Goal: Task Accomplishment & Management: Complete application form

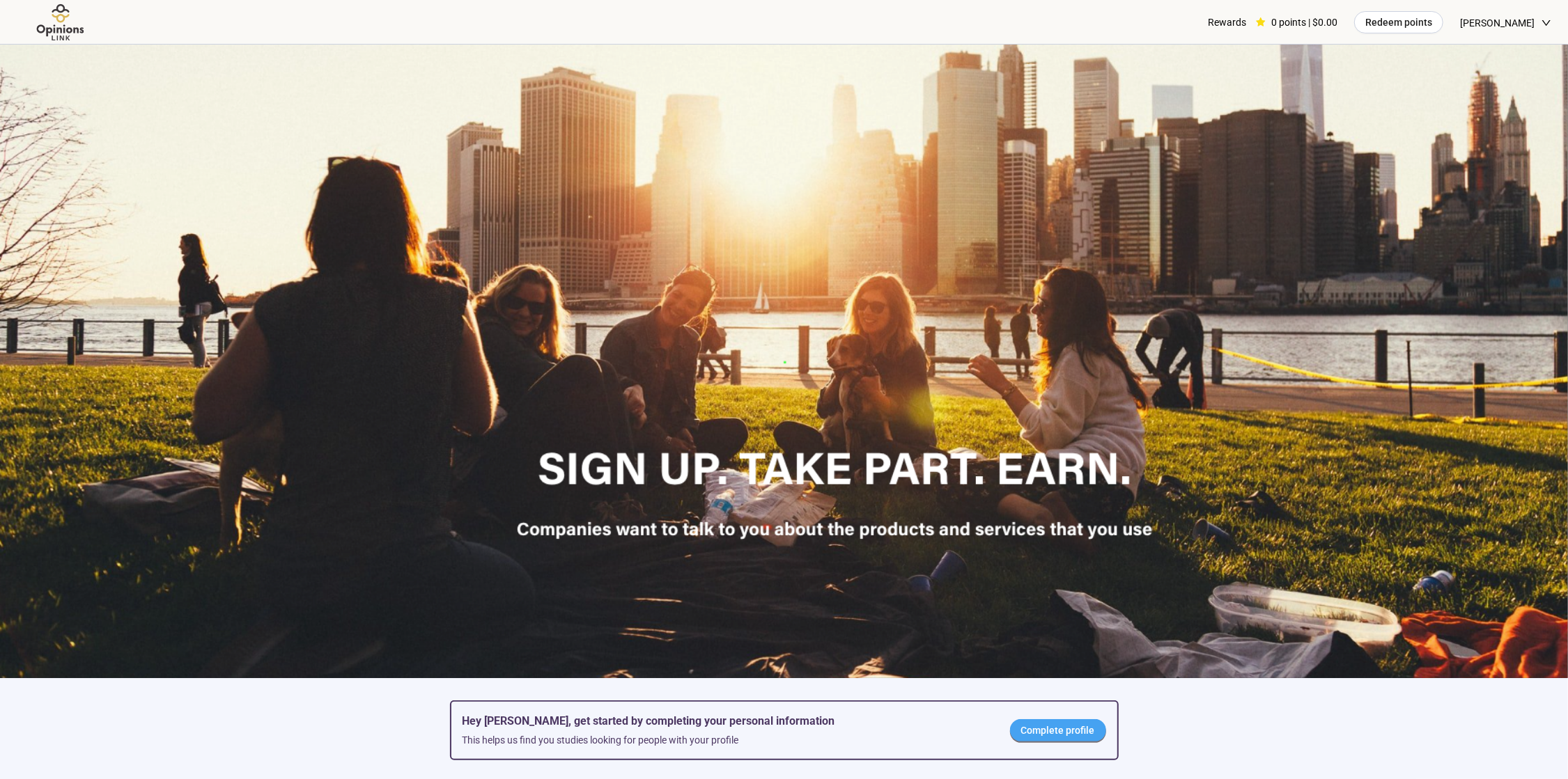
click at [1031, 735] on span "Complete profile" at bounding box center [1057, 730] width 74 height 15
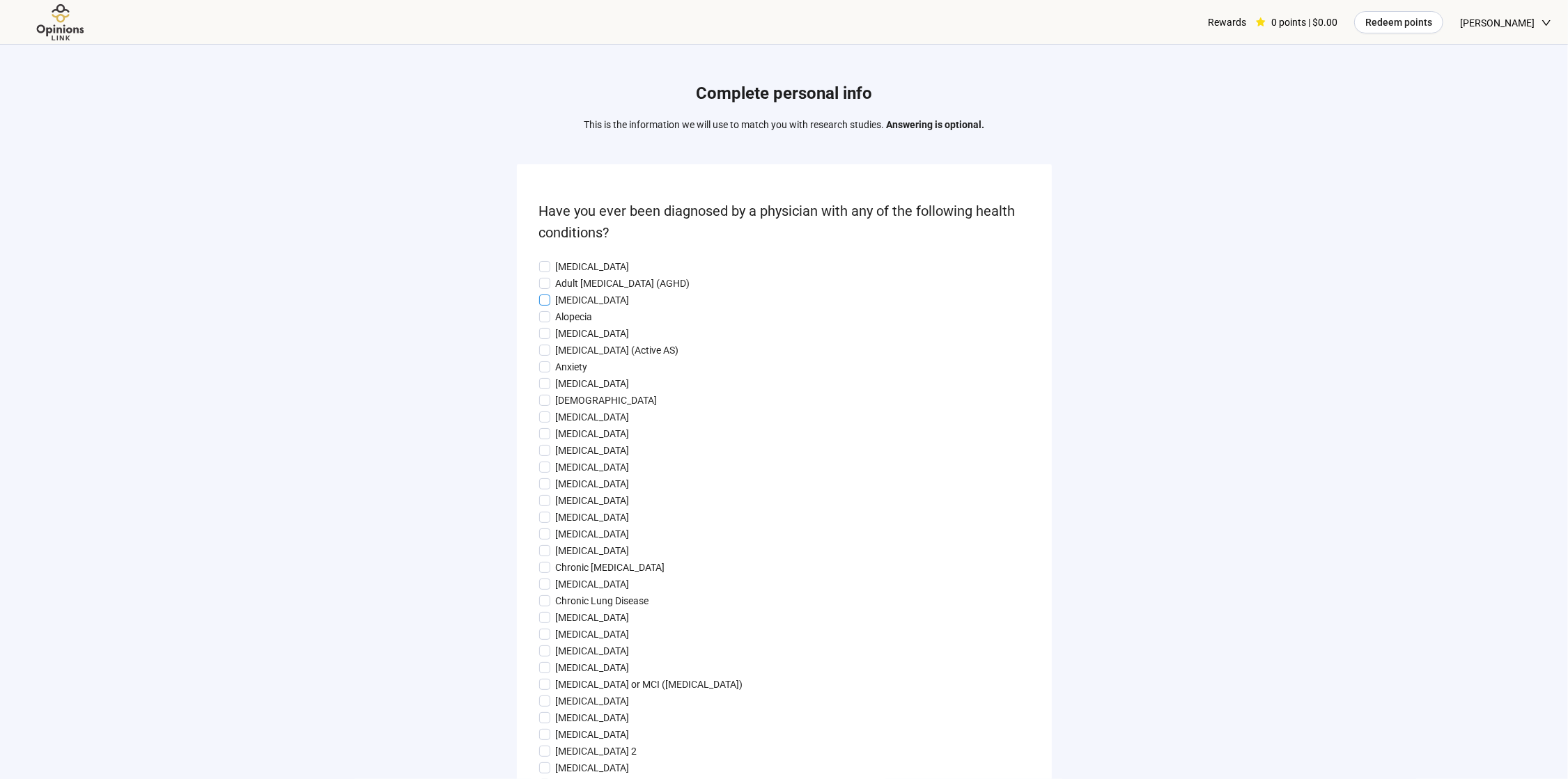
click at [568, 297] on p "[MEDICAL_DATA]" at bounding box center [592, 299] width 74 height 15
click at [573, 375] on p "Anxiety" at bounding box center [572, 367] width 32 height 15
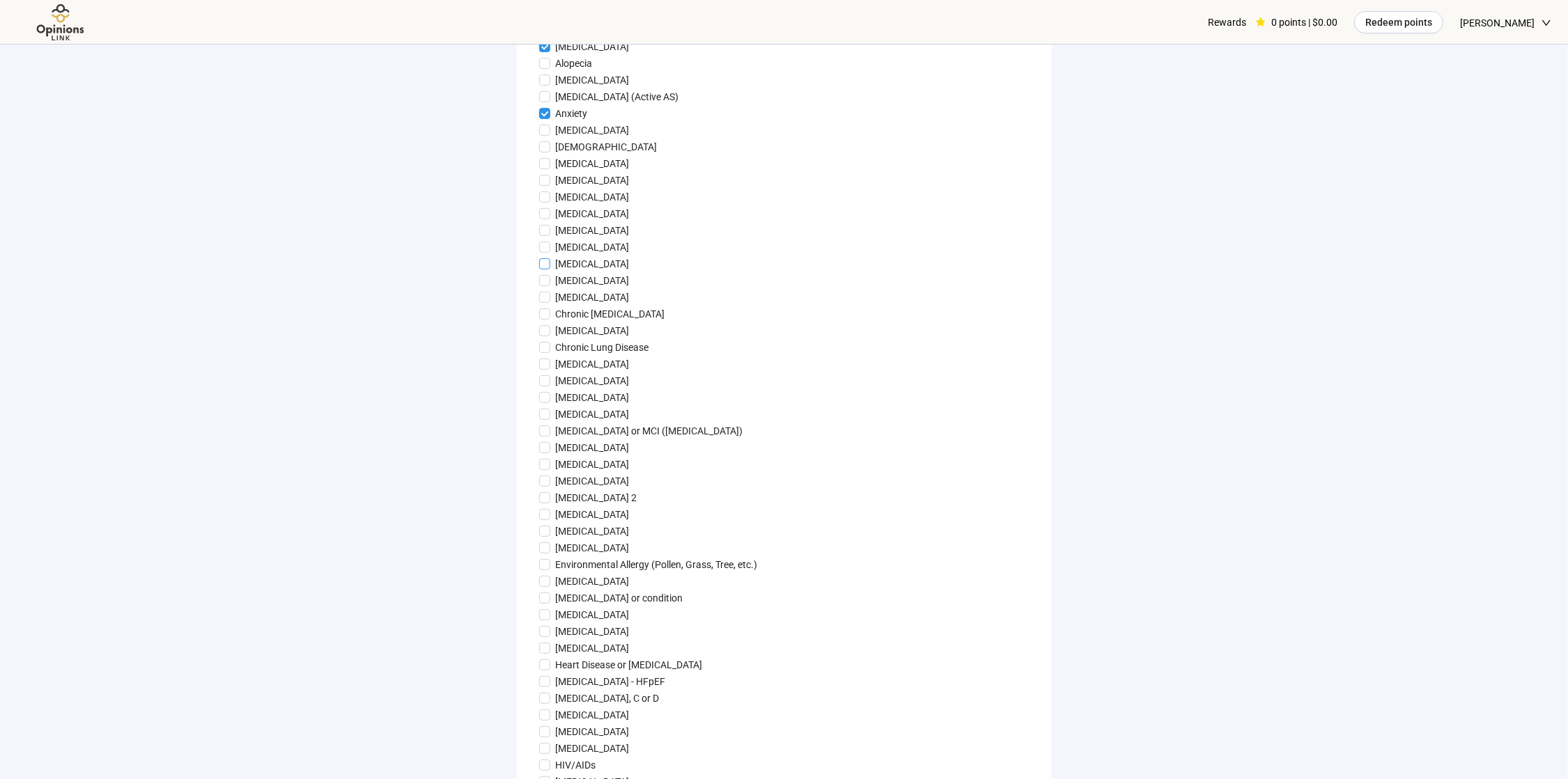
scroll to position [278, 0]
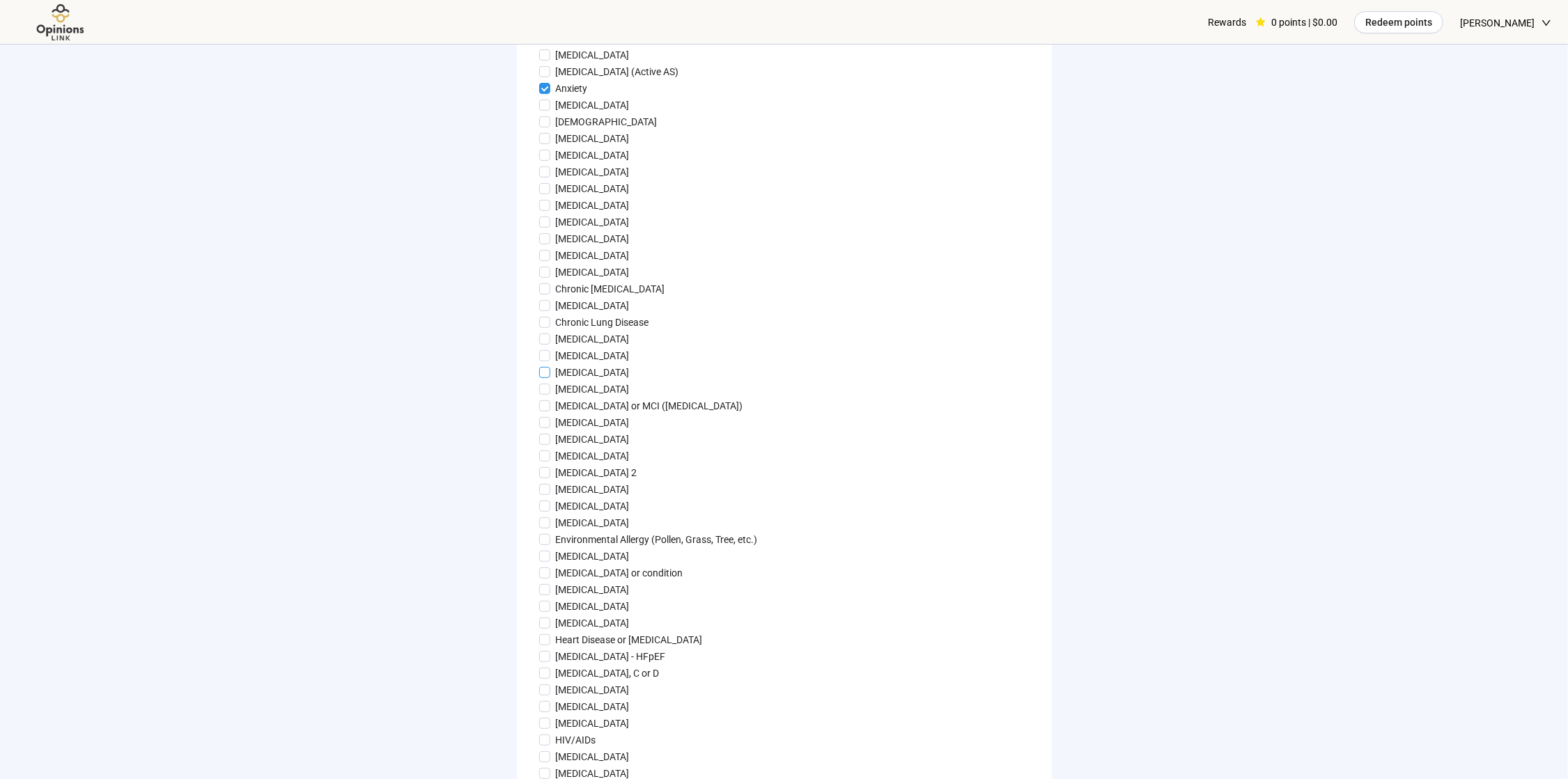
click at [600, 380] on p "[MEDICAL_DATA]" at bounding box center [592, 372] width 74 height 15
click at [578, 430] on p "[MEDICAL_DATA]" at bounding box center [592, 422] width 74 height 15
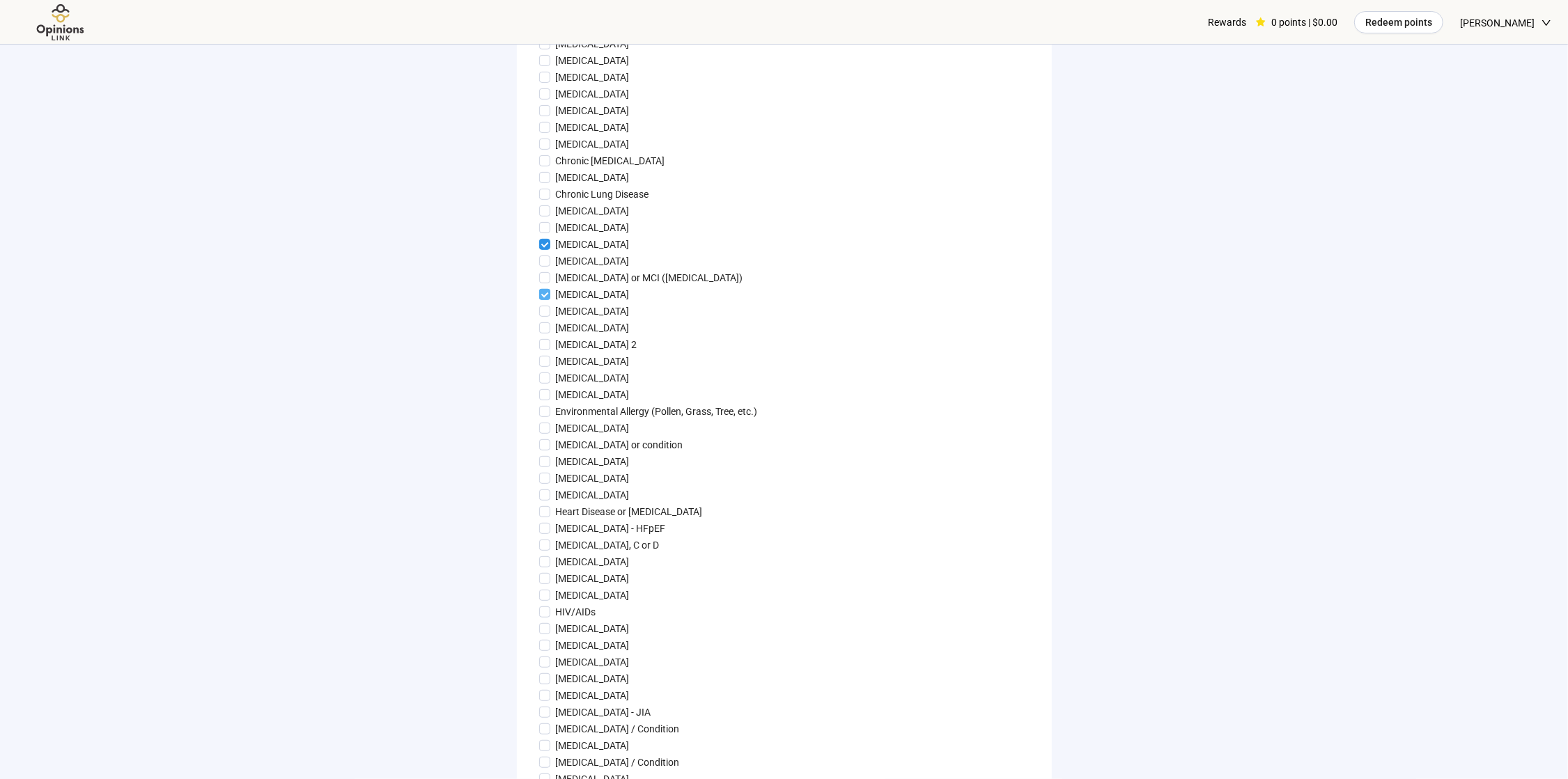
scroll to position [418, 0]
click at [570, 308] on p "[MEDICAL_DATA]" at bounding box center [592, 299] width 74 height 15
click at [590, 341] on p "[MEDICAL_DATA] 2" at bounding box center [597, 333] width 82 height 15
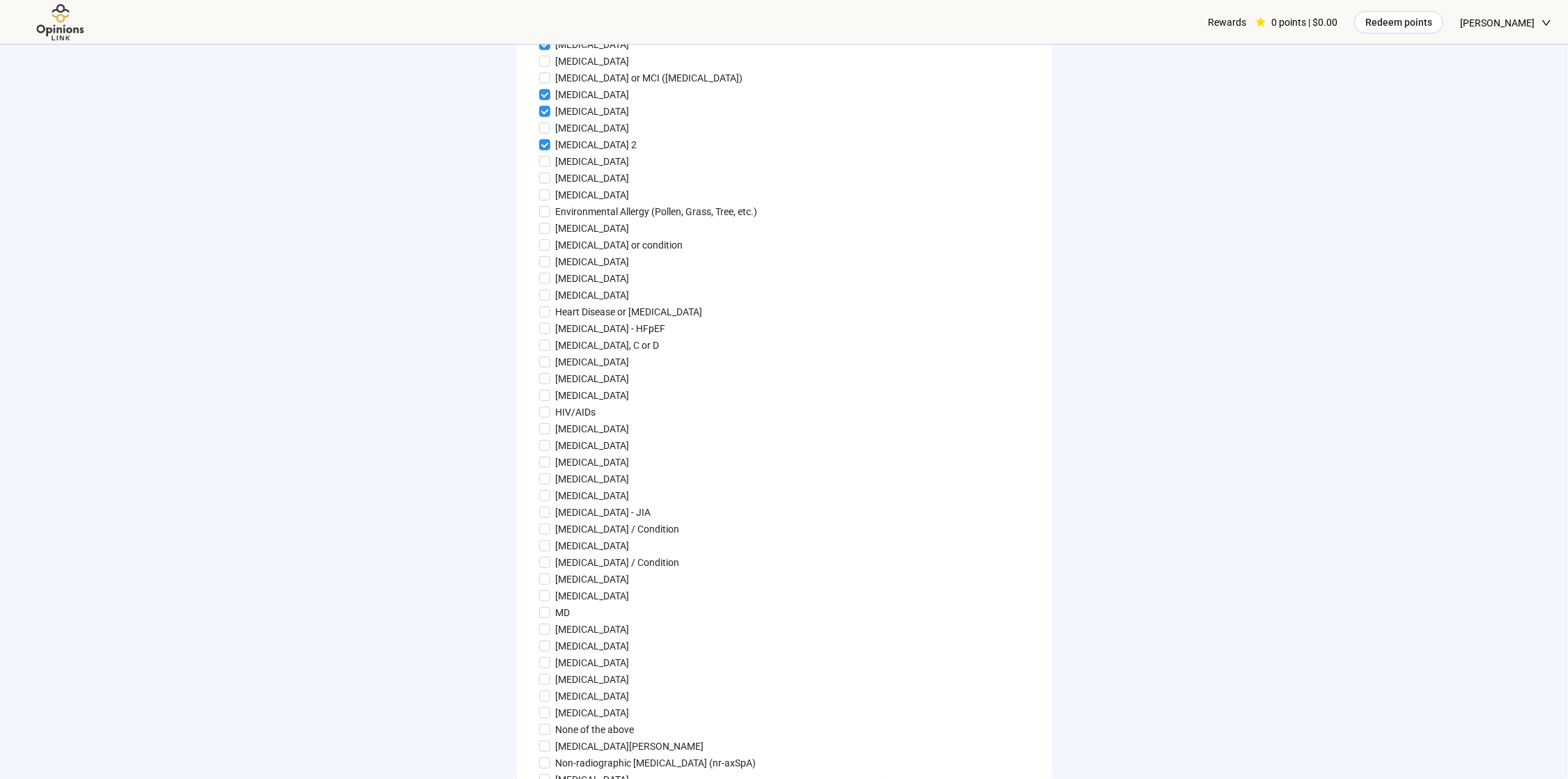
scroll to position [627, 0]
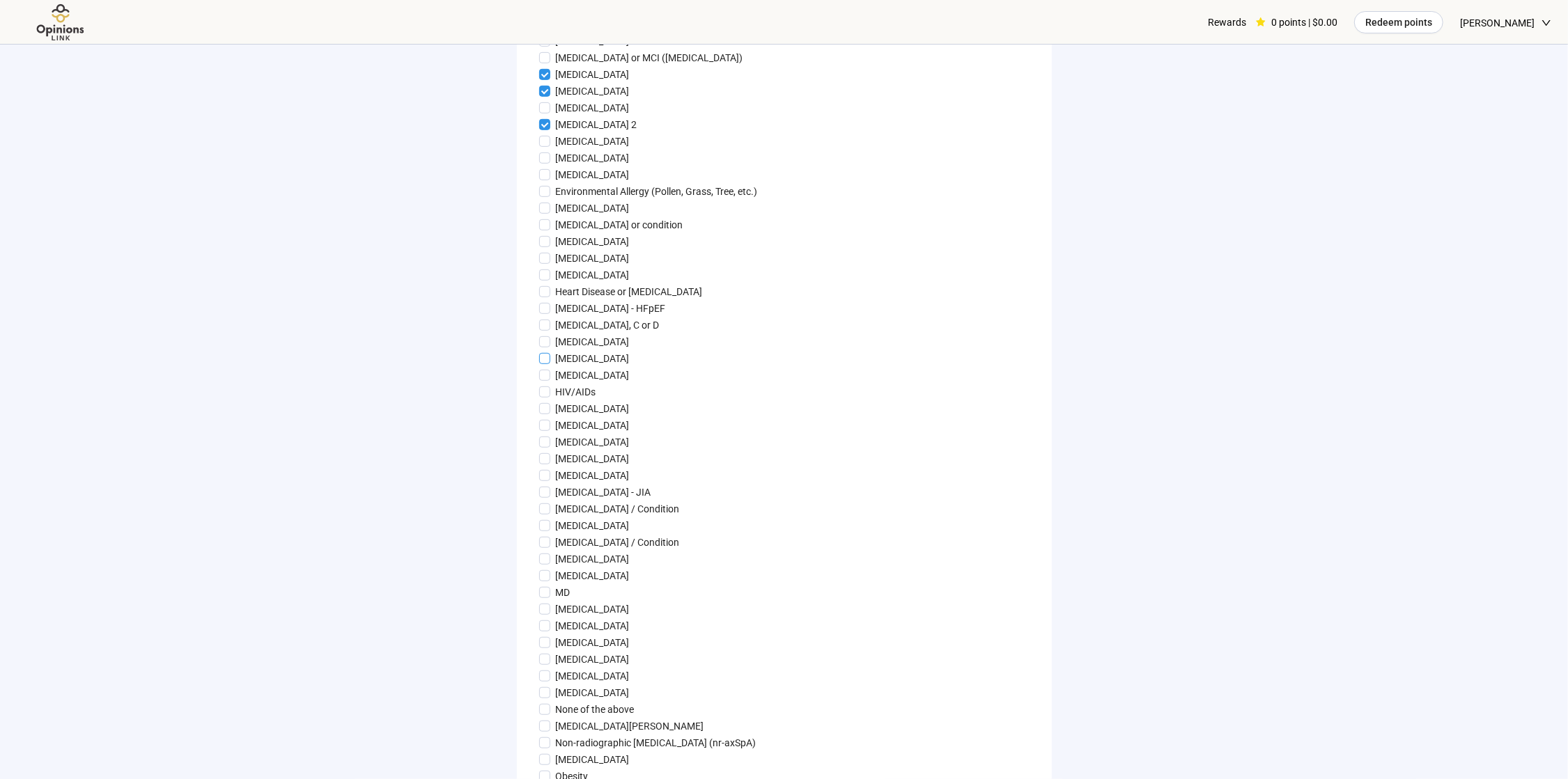
click at [624, 367] on p "[MEDICAL_DATA]" at bounding box center [592, 359] width 74 height 15
drag, startPoint x: 610, startPoint y: 395, endPoint x: 609, endPoint y: 402, distance: 7.1
click at [610, 399] on div "[MEDICAL_DATA] Adult [MEDICAL_DATA] (AGHD) [MEDICAL_DATA] Alopecia [MEDICAL_DAT…" at bounding box center [784, 400] width 491 height 1536
click at [609, 383] on p "[MEDICAL_DATA]" at bounding box center [592, 375] width 74 height 15
click at [548, 467] on label "[MEDICAL_DATA]" at bounding box center [784, 459] width 491 height 15
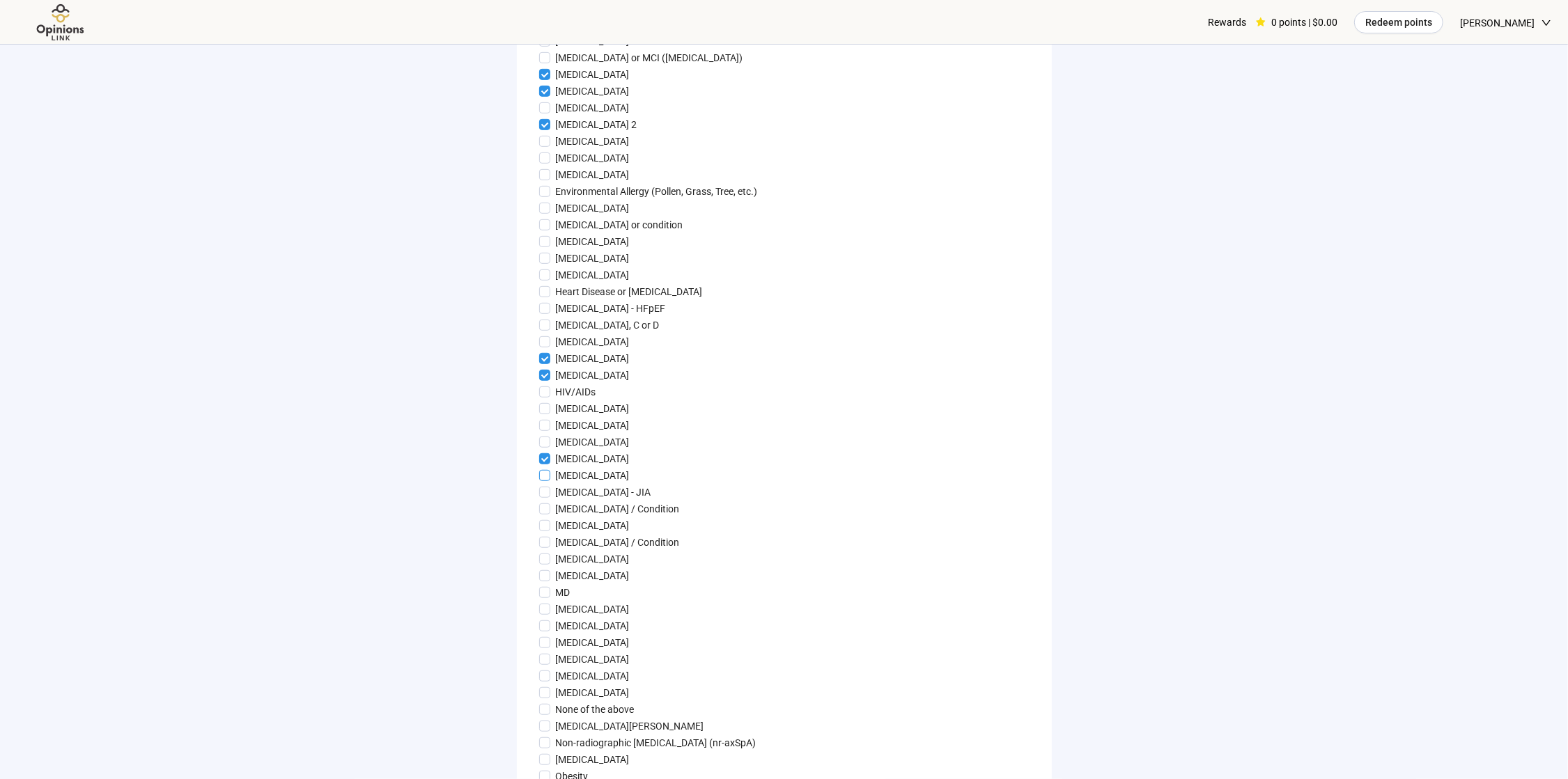
click at [554, 483] on span "[MEDICAL_DATA]" at bounding box center [592, 475] width 85 height 15
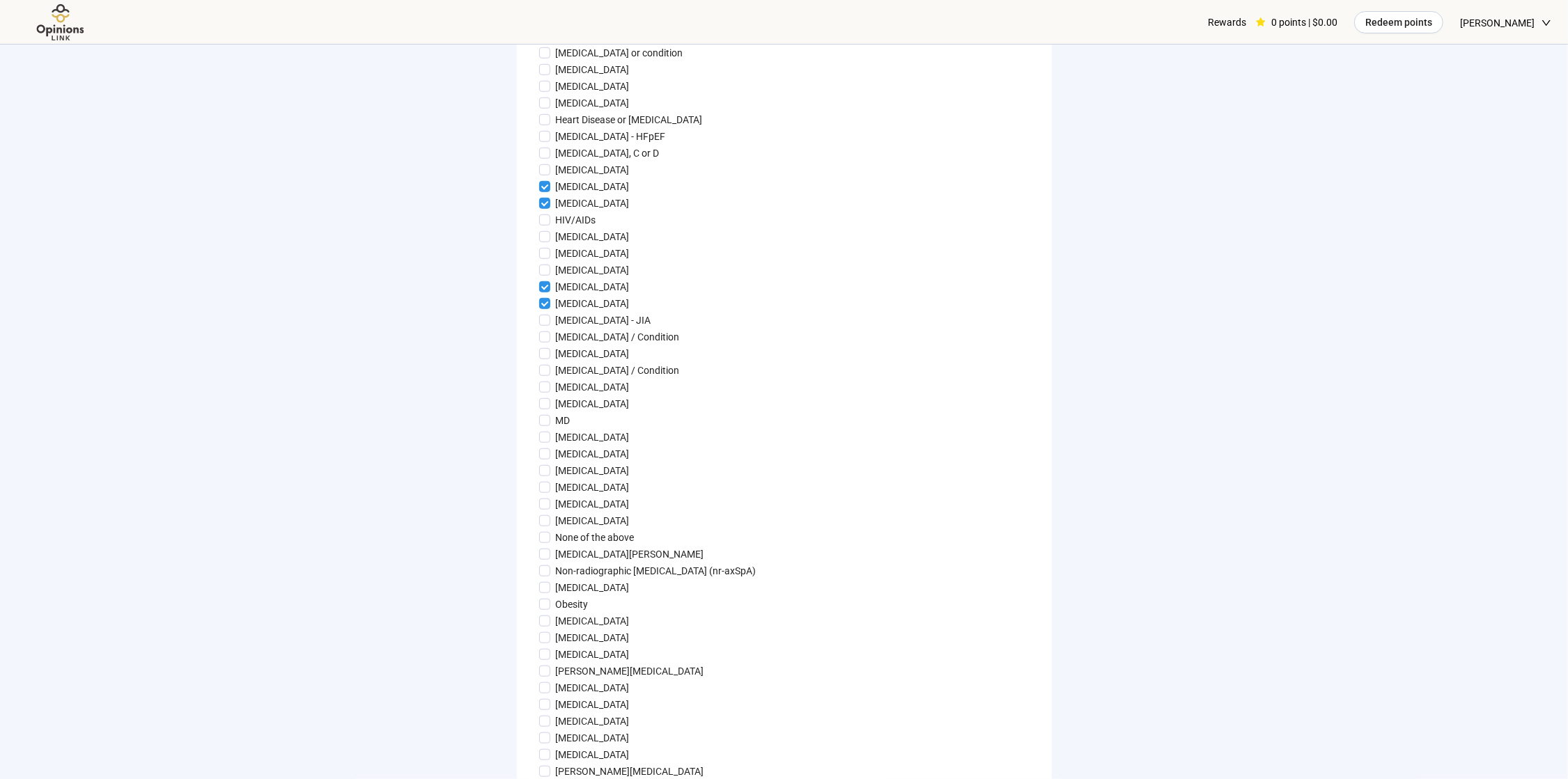
scroll to position [835, 0]
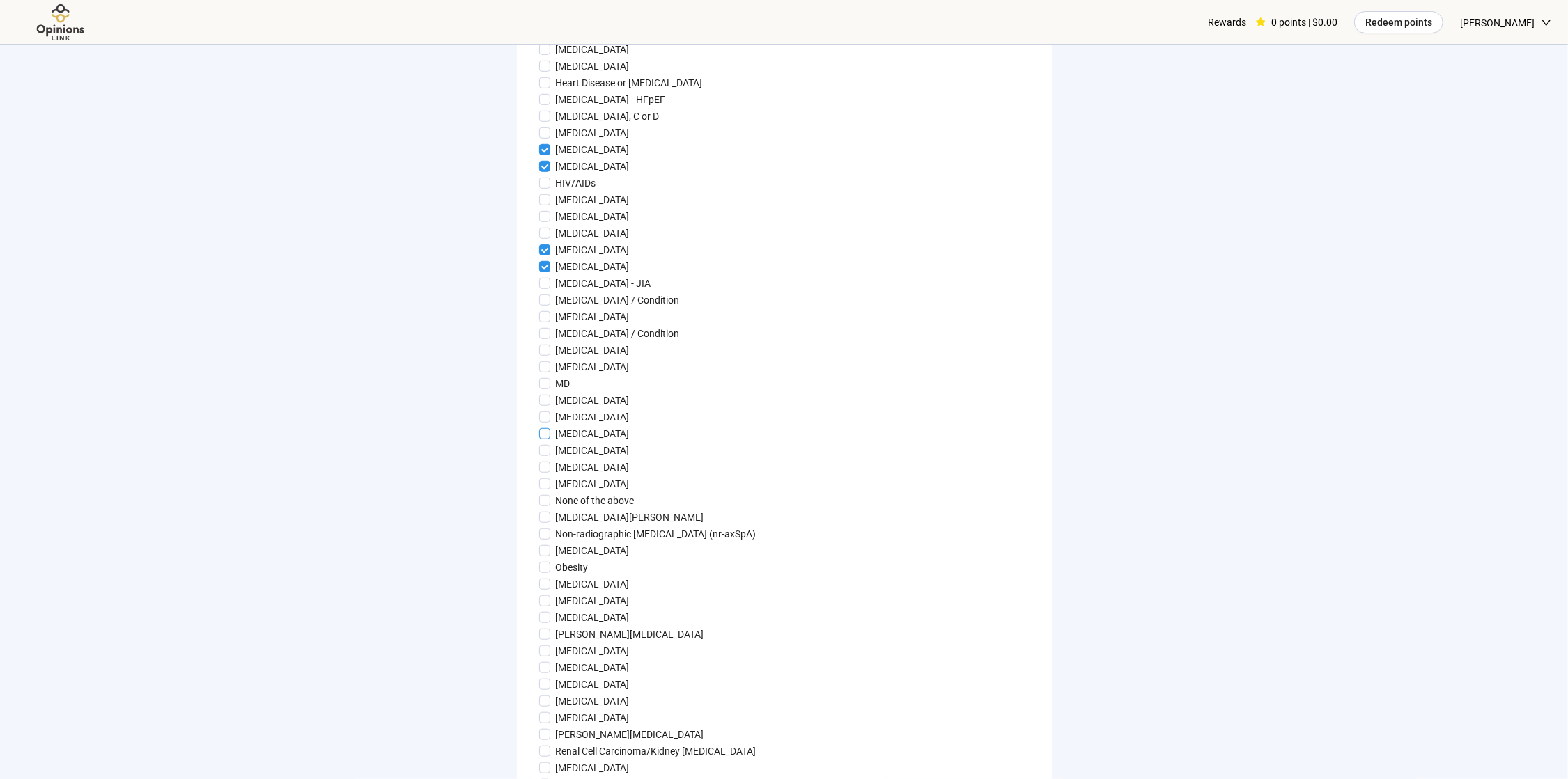
click at [592, 441] on p "[MEDICAL_DATA]" at bounding box center [592, 433] width 74 height 15
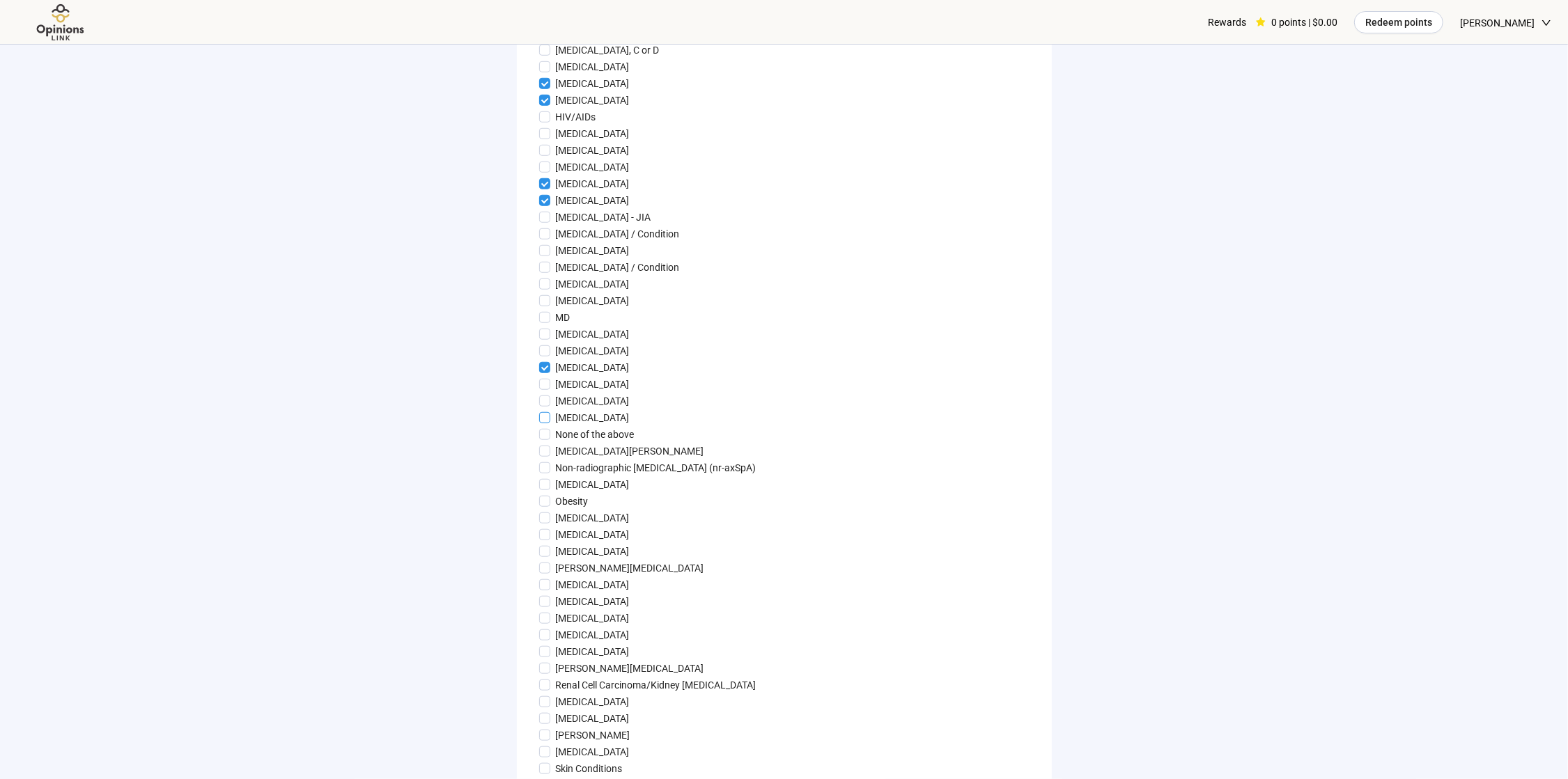
scroll to position [975, 0]
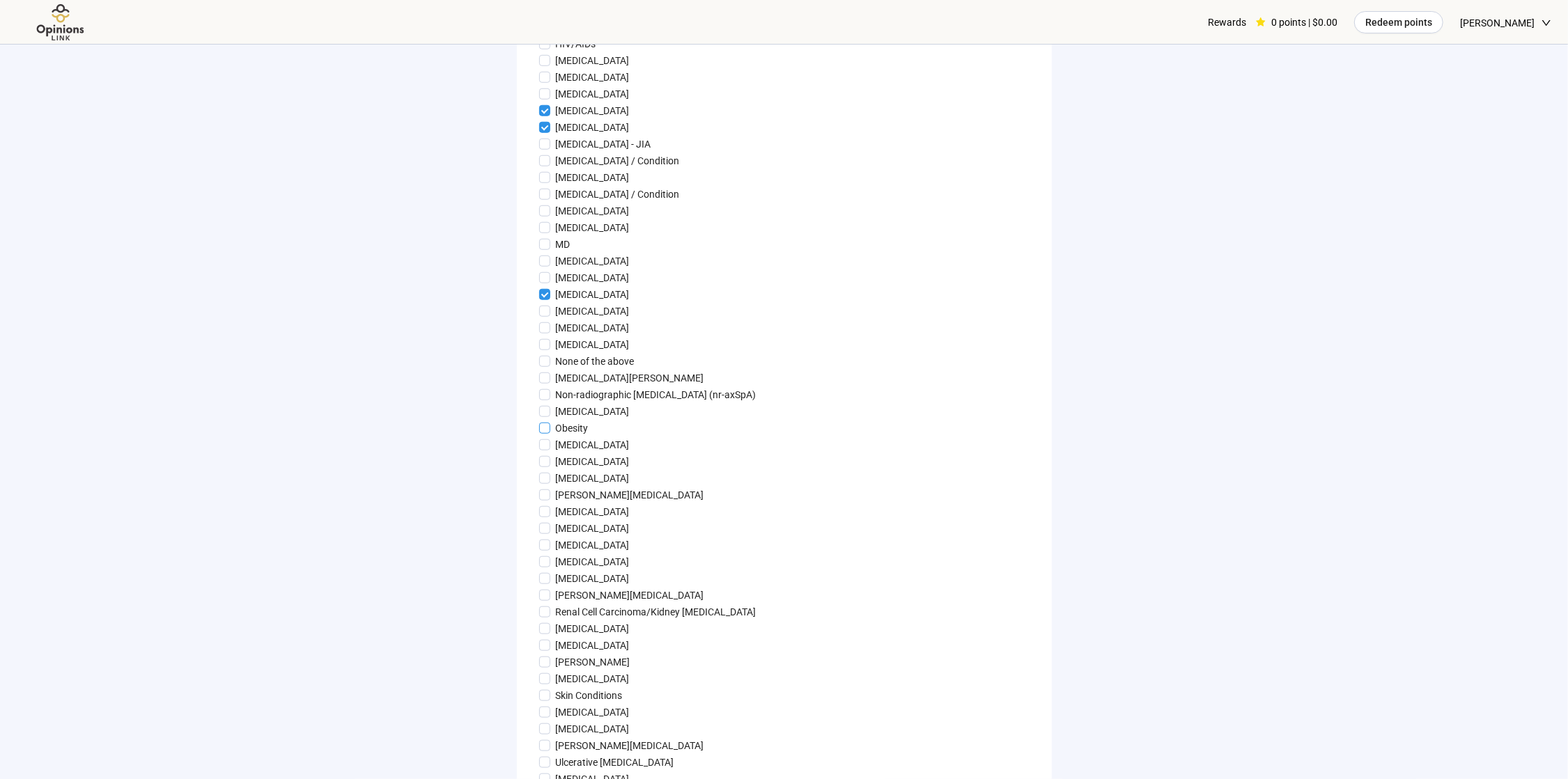
click at [582, 436] on p "Obesity" at bounding box center [572, 428] width 33 height 15
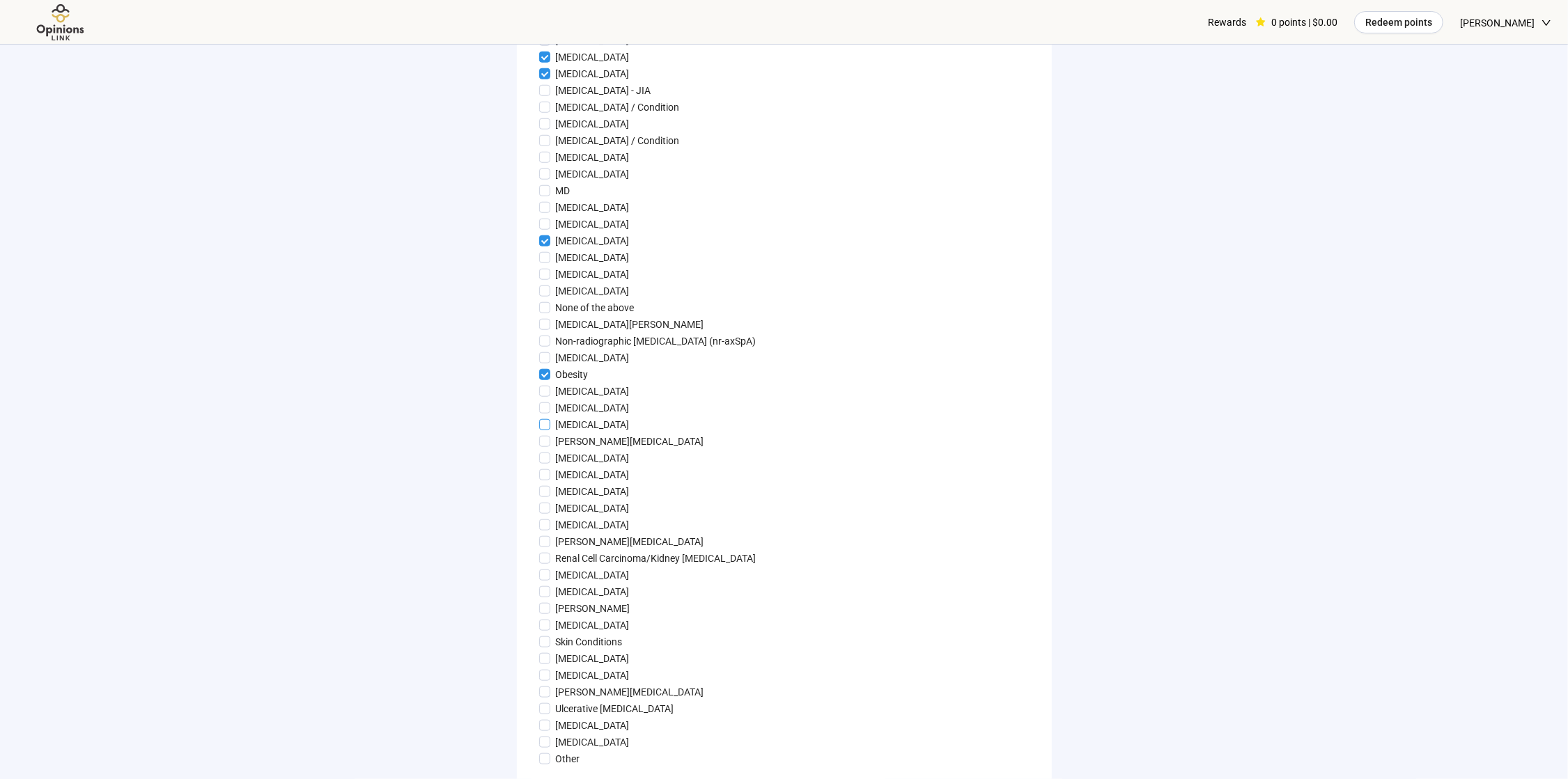
scroll to position [1114, 0]
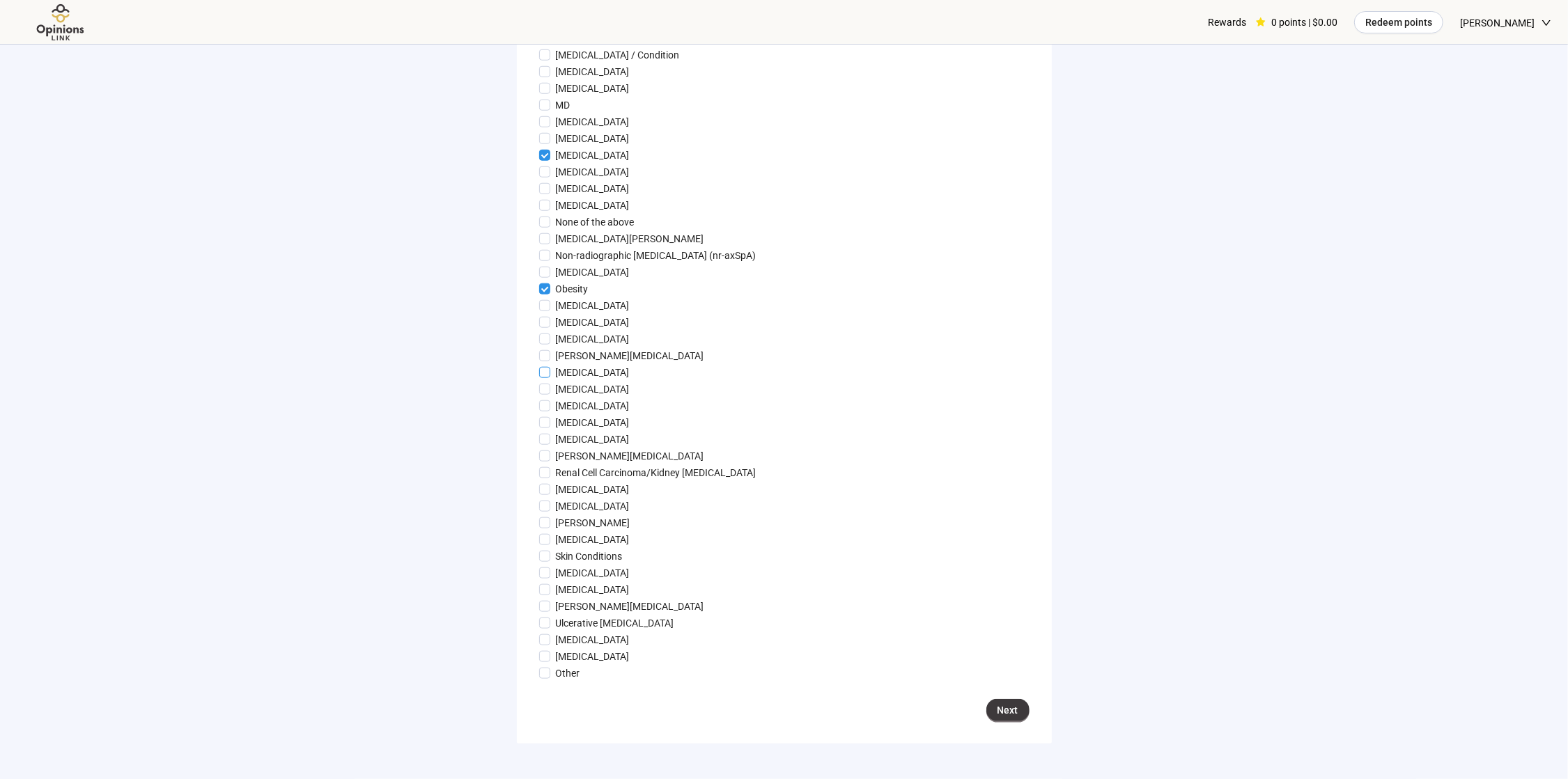
click at [603, 380] on p "[MEDICAL_DATA]" at bounding box center [592, 372] width 74 height 15
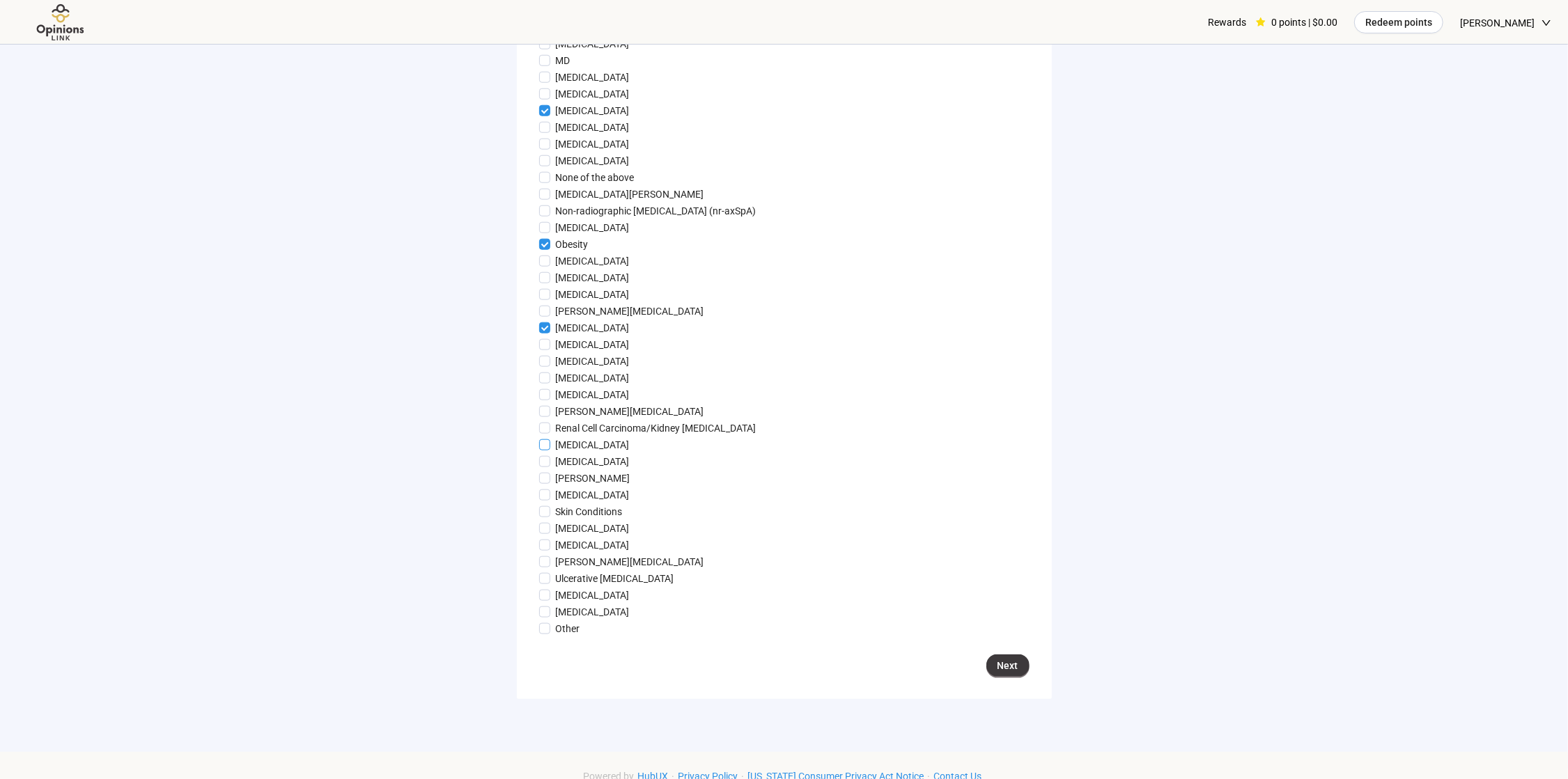
scroll to position [1184, 0]
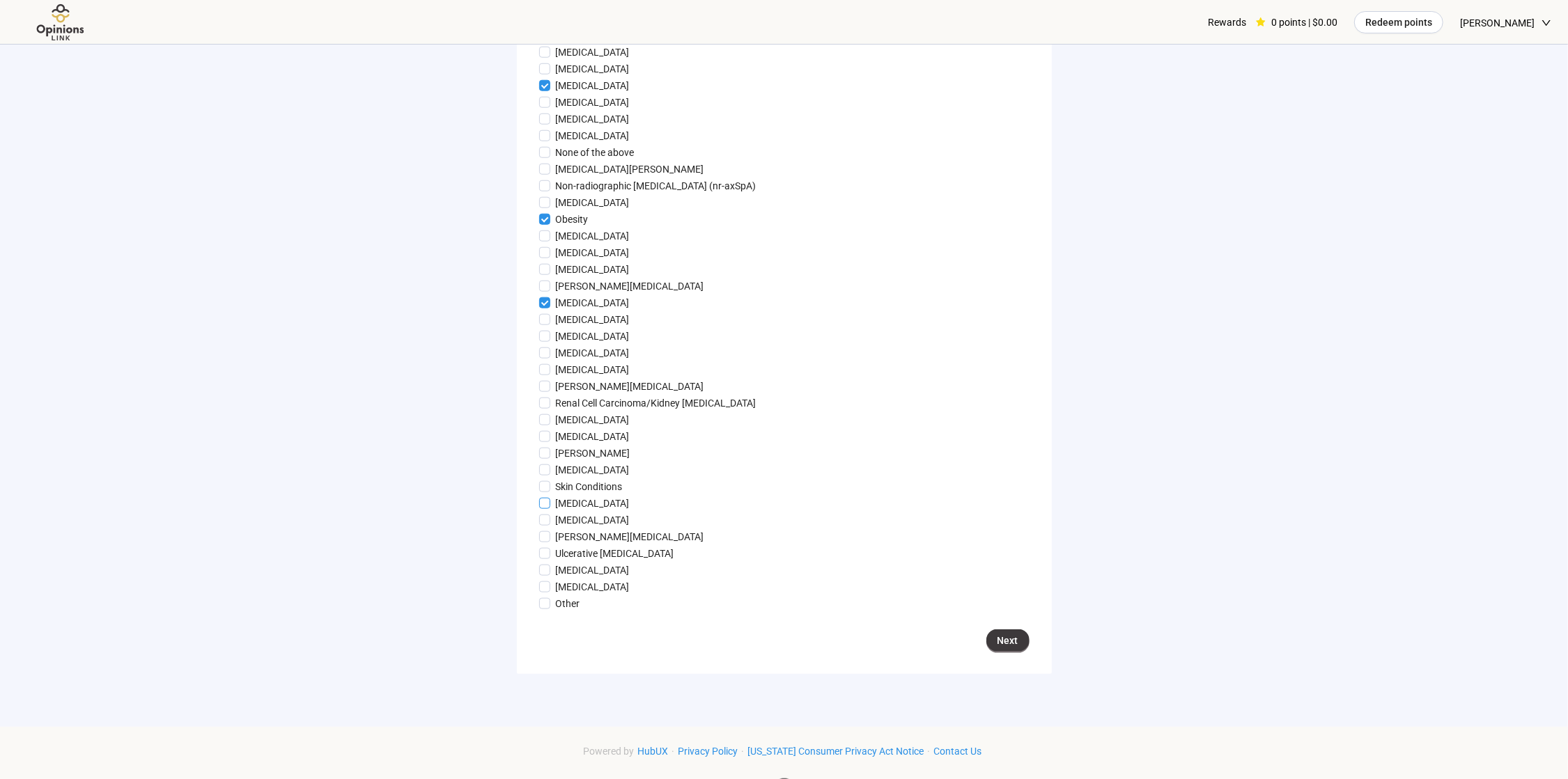
click at [589, 511] on p "[MEDICAL_DATA]" at bounding box center [592, 503] width 74 height 15
click at [1005, 648] on span "Next" at bounding box center [1007, 641] width 21 height 15
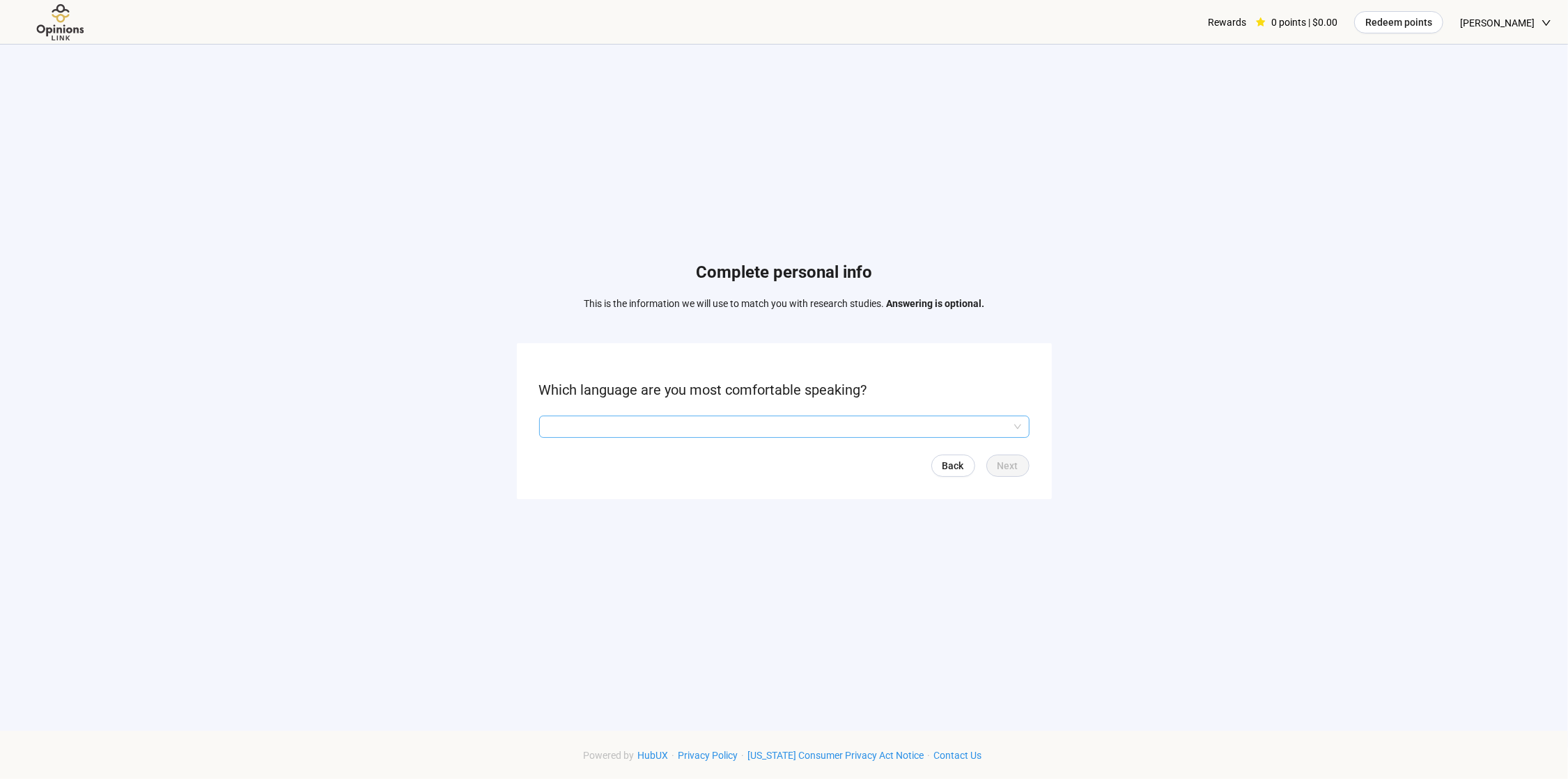
click at [702, 430] on input "search" at bounding box center [784, 427] width 473 height 21
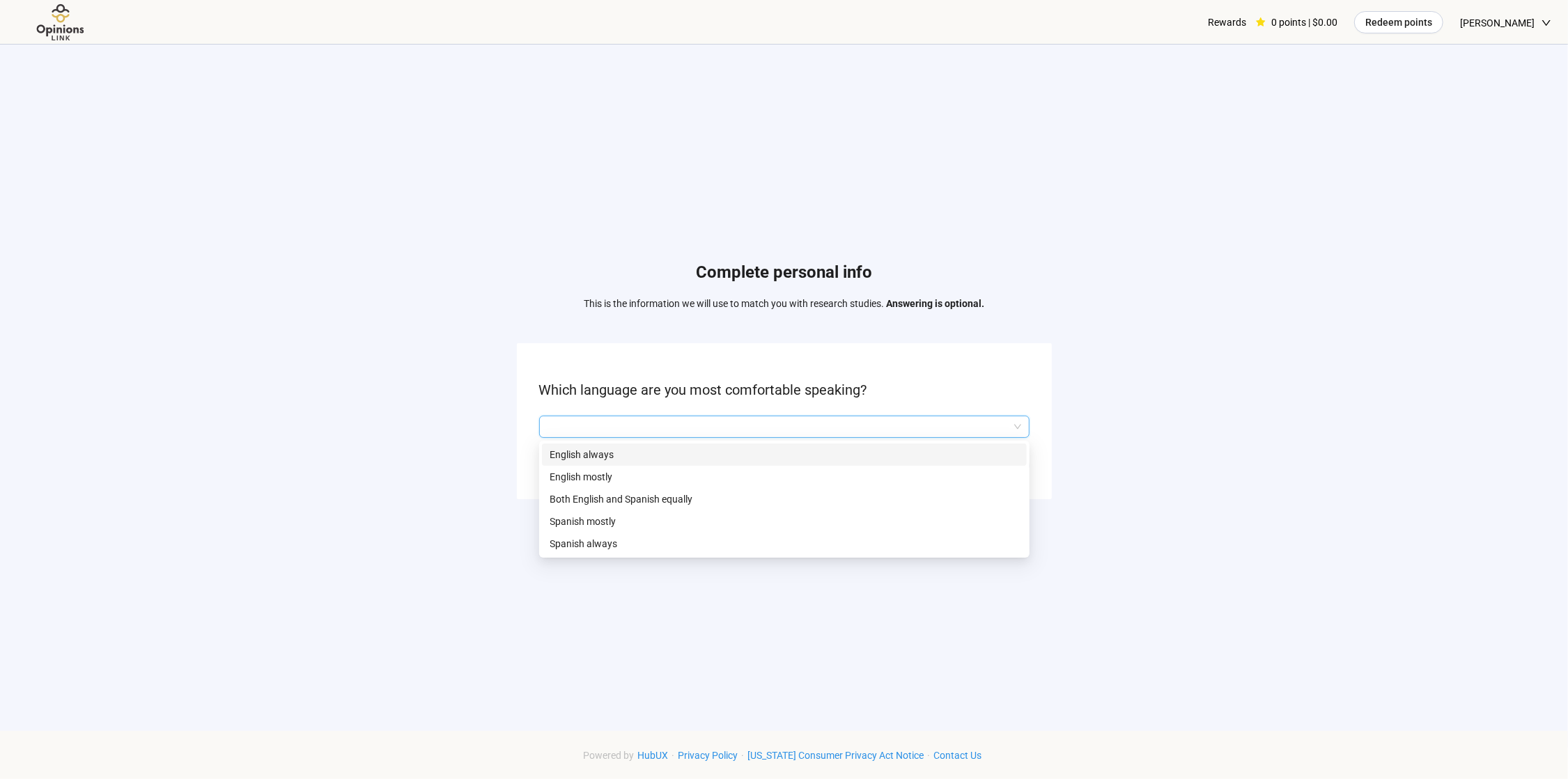
click at [654, 458] on p "English always" at bounding box center [784, 454] width 468 height 15
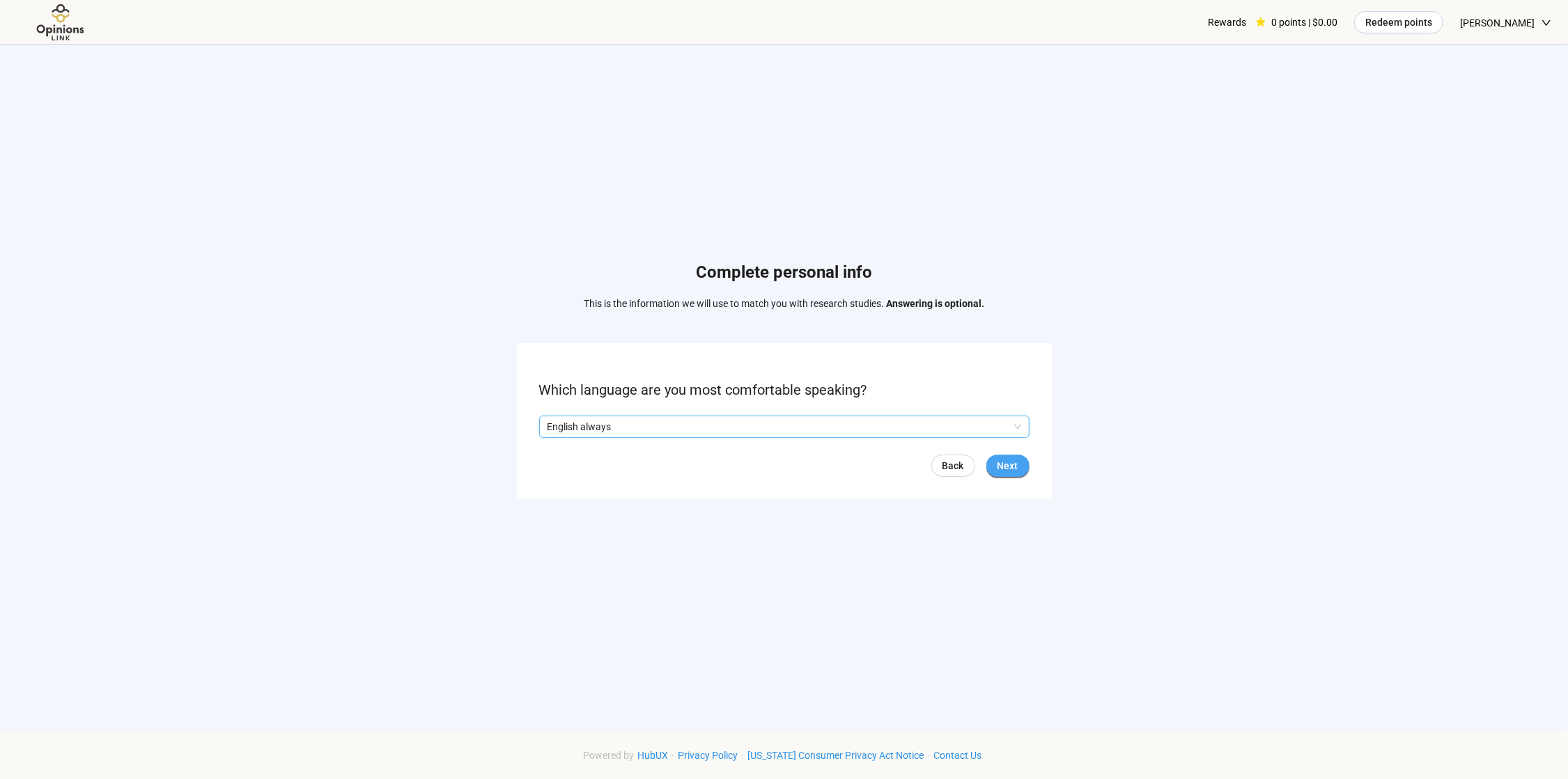
click at [1013, 468] on span "Next" at bounding box center [1007, 466] width 21 height 15
click at [547, 420] on label "No" at bounding box center [551, 427] width 26 height 15
click at [1014, 455] on button "Next" at bounding box center [1007, 466] width 43 height 22
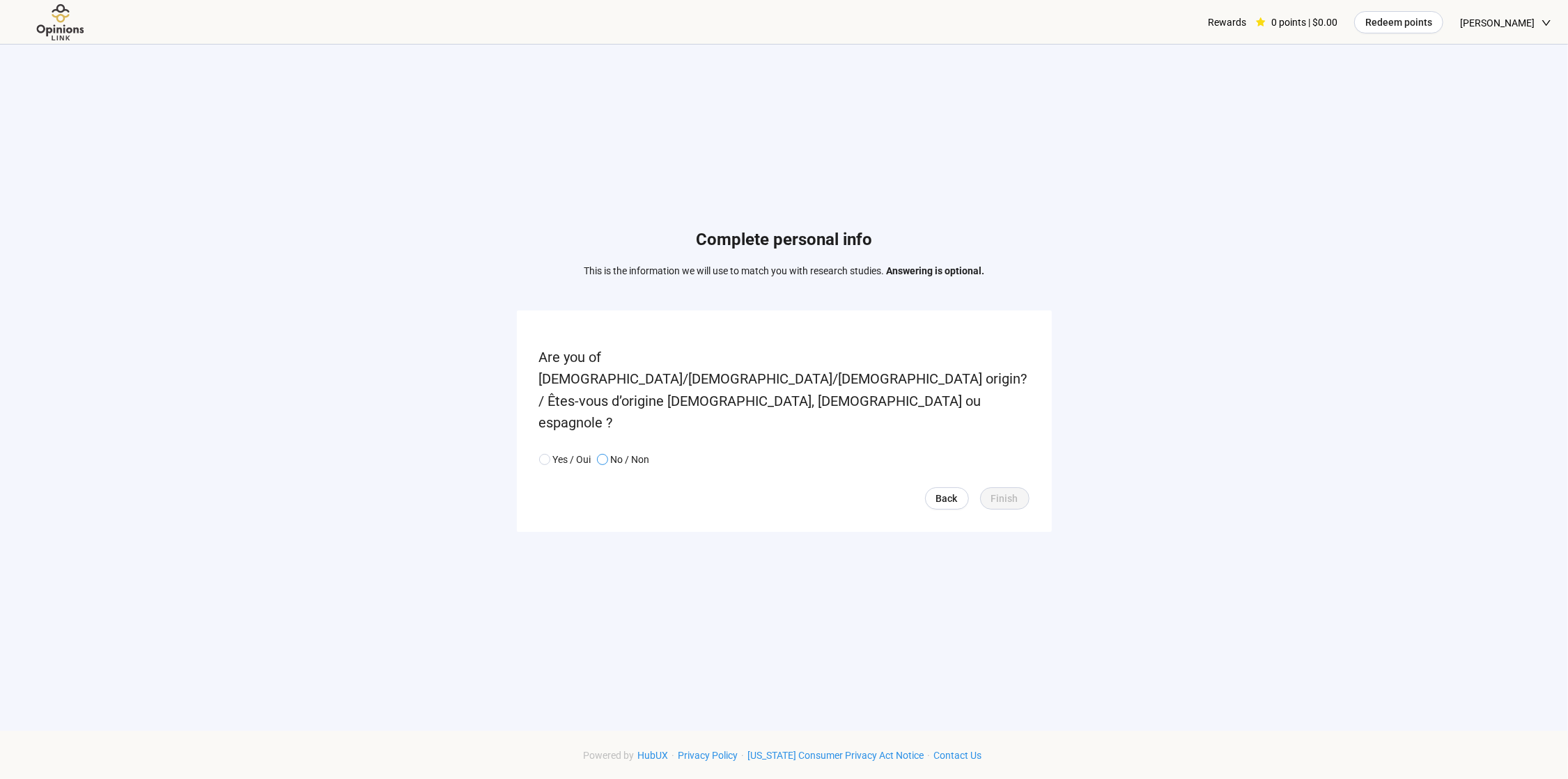
click at [619, 452] on p "No / Non" at bounding box center [630, 460] width 39 height 15
click at [1001, 491] on span "Finish" at bounding box center [1005, 499] width 27 height 15
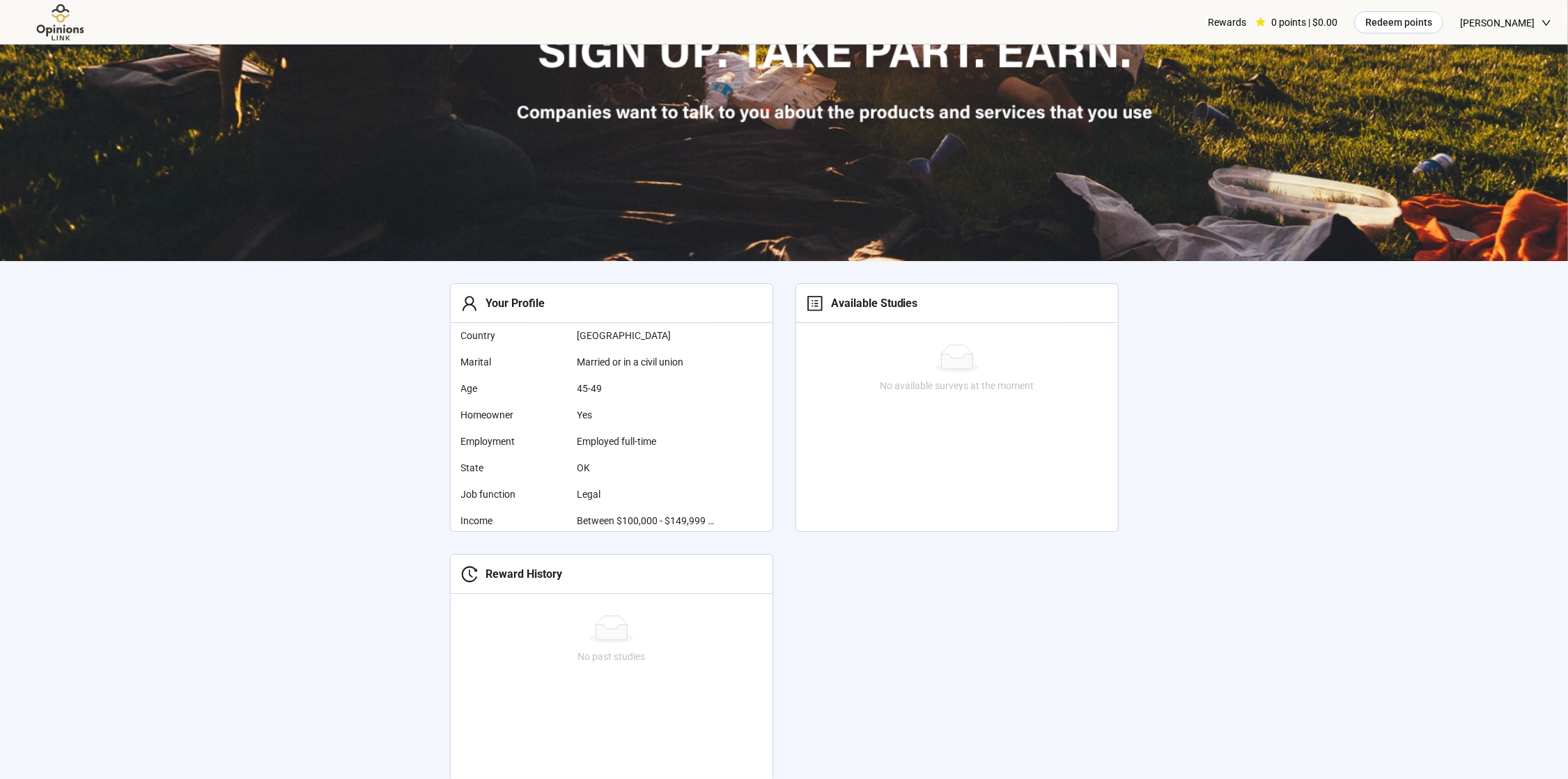
scroll to position [418, 0]
click at [875, 360] on div at bounding box center [956, 358] width 310 height 28
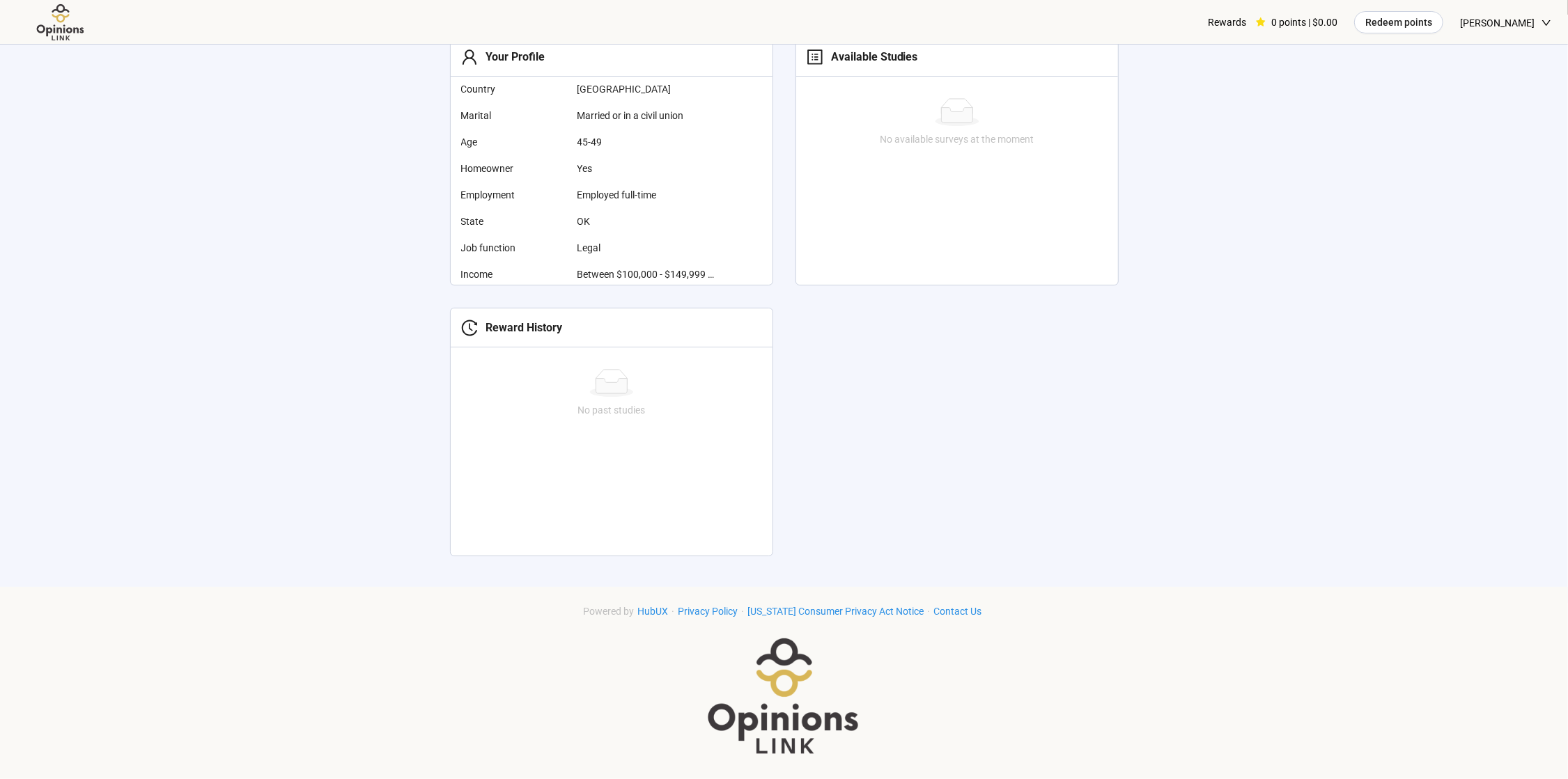
scroll to position [0, 0]
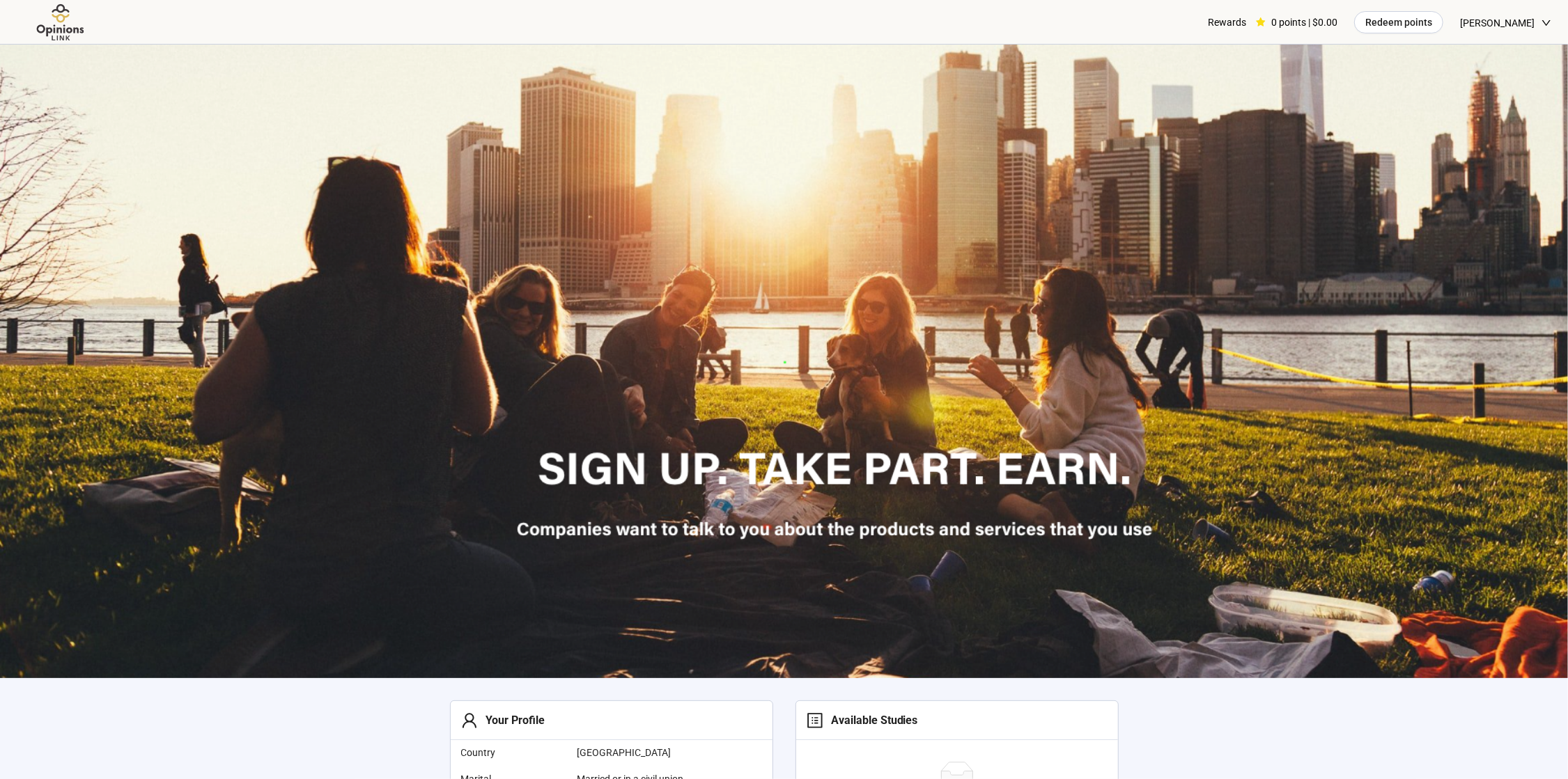
click at [461, 340] on img at bounding box center [784, 361] width 784 height 588
click at [1108, 401] on img at bounding box center [784, 361] width 784 height 588
